Goal: Information Seeking & Learning: Learn about a topic

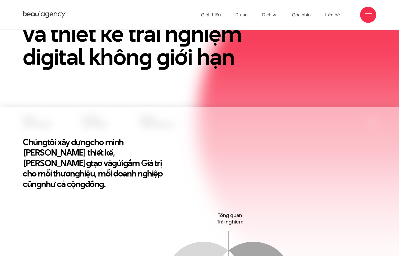
scroll to position [76, 0]
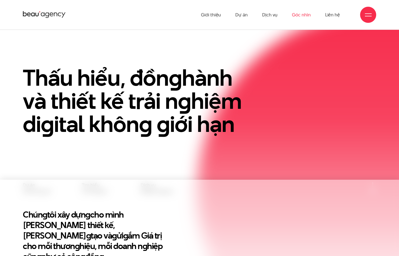
click at [300, 13] on link "Góc nhìn" at bounding box center [301, 14] width 18 height 29
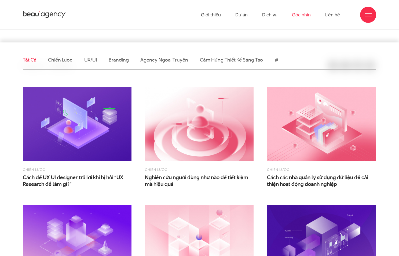
scroll to position [107, 0]
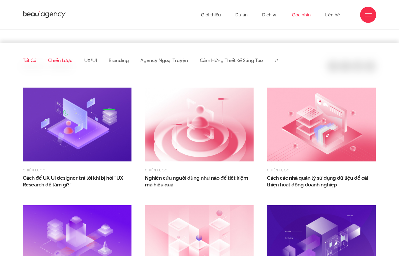
click at [57, 62] on link "Chiến lược" at bounding box center [60, 60] width 24 height 7
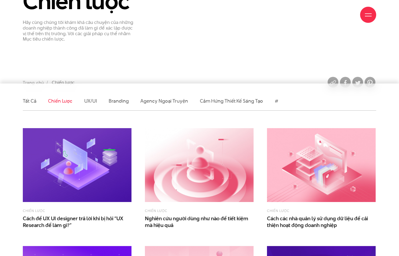
scroll to position [107, 0]
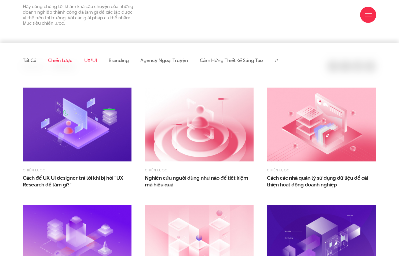
click at [90, 60] on link "UX/UI" at bounding box center [90, 60] width 13 height 7
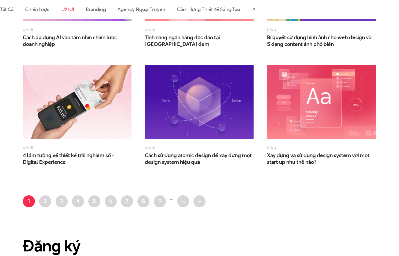
scroll to position [375, 0]
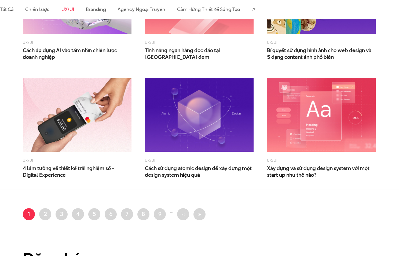
click at [43, 213] on link "Trang 2" at bounding box center [45, 214] width 12 height 12
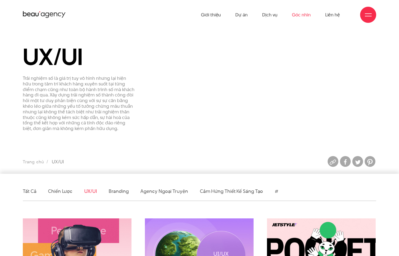
click at [302, 13] on link "Góc nhìn" at bounding box center [301, 14] width 18 height 29
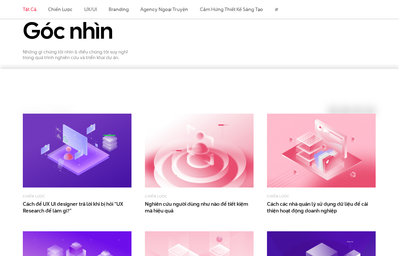
scroll to position [80, 0]
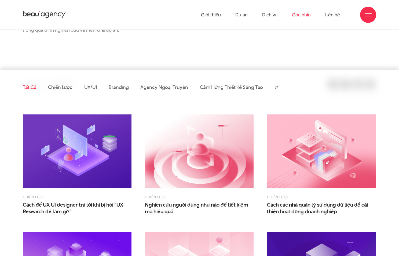
click at [71, 162] on img at bounding box center [77, 151] width 109 height 74
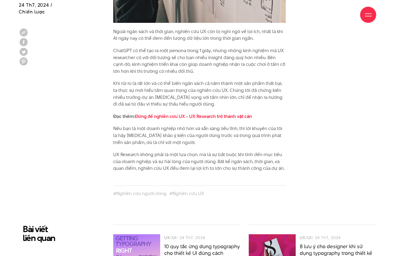
scroll to position [1367, 0]
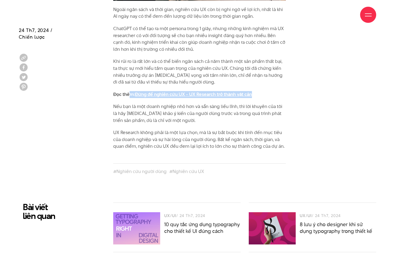
drag, startPoint x: 269, startPoint y: 92, endPoint x: 146, endPoint y: 96, distance: 123.7
click at [130, 96] on p "Đọc thêm: Đừng để nghiên cứu UX - UX Research trở thành vật cản" at bounding box center [199, 94] width 173 height 7
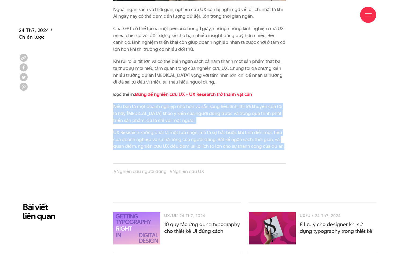
drag, startPoint x: 293, startPoint y: 148, endPoint x: 83, endPoint y: 102, distance: 215.0
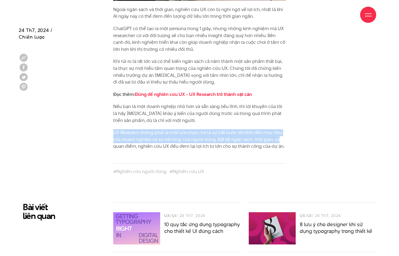
drag, startPoint x: 315, startPoint y: 142, endPoint x: 106, endPoint y: 128, distance: 209.8
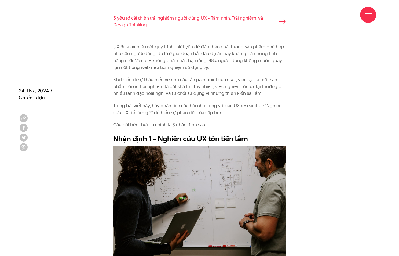
scroll to position [590, 0]
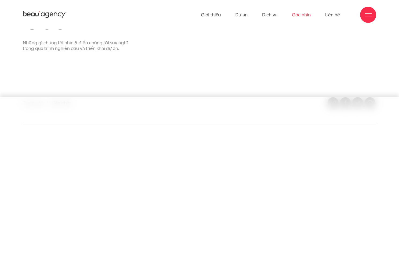
scroll to position [80, 0]
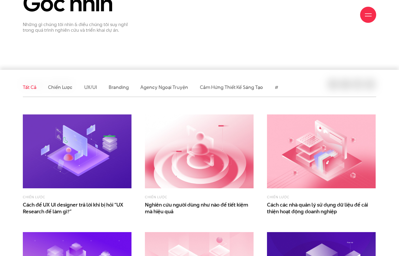
click at [330, 58] on section "Góc nhìn Những gì chúng tôi nhìn & điều chúng tôi suy nghĩ trong quá trình nghi…" at bounding box center [199, 36] width 399 height 121
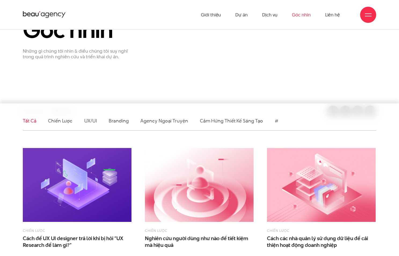
scroll to position [0, 0]
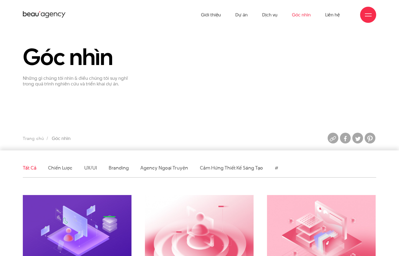
click at [53, 12] on icon at bounding box center [44, 14] width 43 height 8
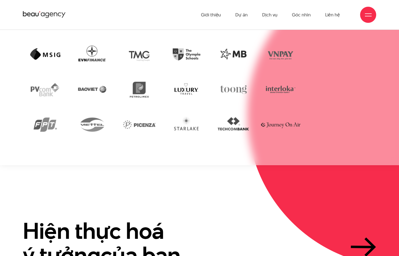
scroll to position [1089, 0]
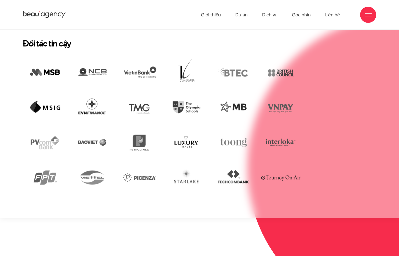
click at [355, 241] on img at bounding box center [322, 167] width 151 height 303
click at [313, 13] on ul "Giới thiệu Dự án Dịch vụ Góc nhìn Liên hệ" at bounding box center [270, 14] width 139 height 29
click at [304, 13] on link "Góc nhìn" at bounding box center [301, 14] width 18 height 29
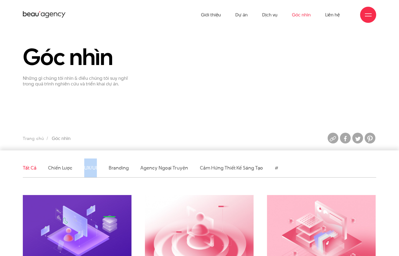
drag, startPoint x: 94, startPoint y: 164, endPoint x: 85, endPoint y: 165, distance: 9.4
click at [85, 165] on ul "Tất cả Chiến lược UX/UI Branding Agency ngoại truyện Cảm hứng thiết kế sáng tạo…" at bounding box center [199, 167] width 353 height 19
copy link "UX/UI"
drag, startPoint x: 134, startPoint y: 167, endPoint x: 109, endPoint y: 167, distance: 24.4
click at [109, 167] on ul "Tất cả Chiến lược UX/UI Branding Agency ngoại truyện Cảm hứng thiết kế sáng tạo…" at bounding box center [199, 167] width 353 height 19
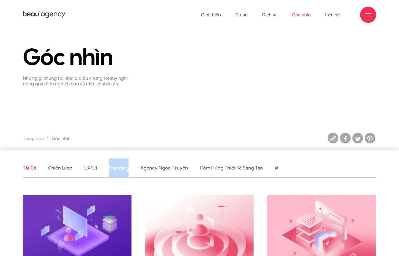
copy link "Branding"
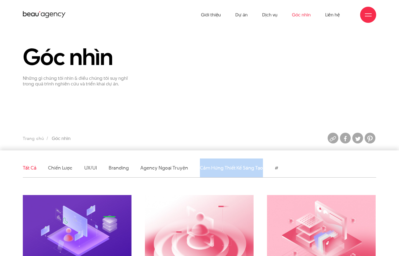
drag, startPoint x: 268, startPoint y: 166, endPoint x: 198, endPoint y: 165, distance: 69.4
click at [198, 165] on ul "Tất cả Chiến lược UX/UI Branding Agency ngoại truyện Cảm hứng thiết kế sáng tạo…" at bounding box center [199, 167] width 353 height 19
click at [164, 188] on div "Chiến lược Nghiên cứu người dùng như nào để tiết kiệm mà hiệu quả" at bounding box center [199, 247] width 122 height 118
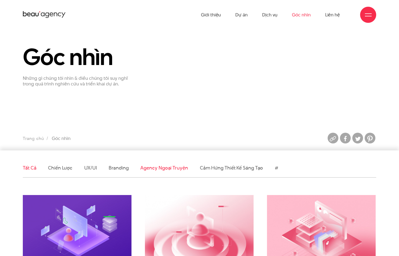
click at [160, 168] on link "Agency ngoại truyện" at bounding box center [163, 167] width 47 height 7
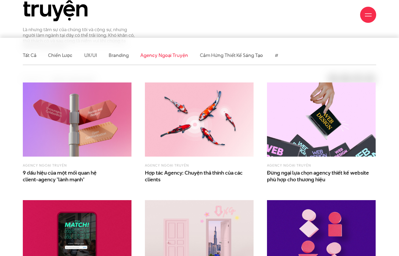
scroll to position [161, 0]
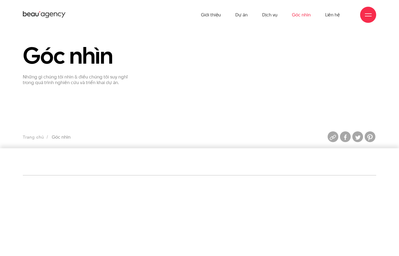
scroll to position [3, 0]
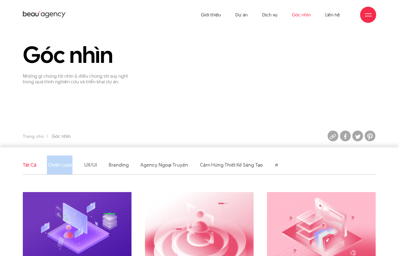
drag, startPoint x: 74, startPoint y: 165, endPoint x: 47, endPoint y: 167, distance: 26.9
click at [47, 167] on ul "Tất cả Chiến lược UX/UI Branding Agency ngoại truyện Cảm hứng thiết kế sáng tạo…" at bounding box center [199, 164] width 353 height 19
click at [48, 167] on link "Chiến lược" at bounding box center [60, 164] width 24 height 7
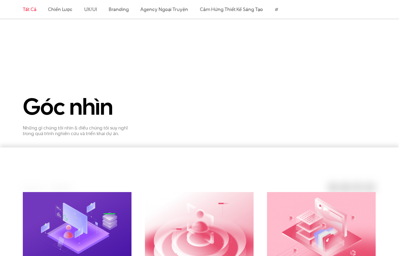
scroll to position [158, 0]
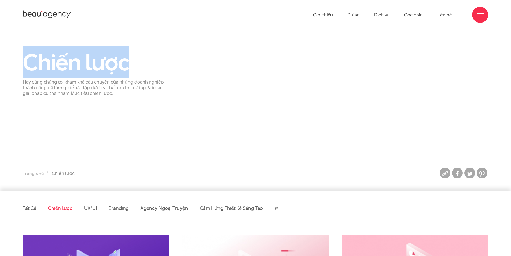
drag, startPoint x: 143, startPoint y: 55, endPoint x: 28, endPoint y: 62, distance: 115.5
click at [28, 62] on h1 "Chiến lược" at bounding box center [96, 62] width 146 height 25
copy h1 "Chiến lược"
